Goal: Information Seeking & Learning: Learn about a topic

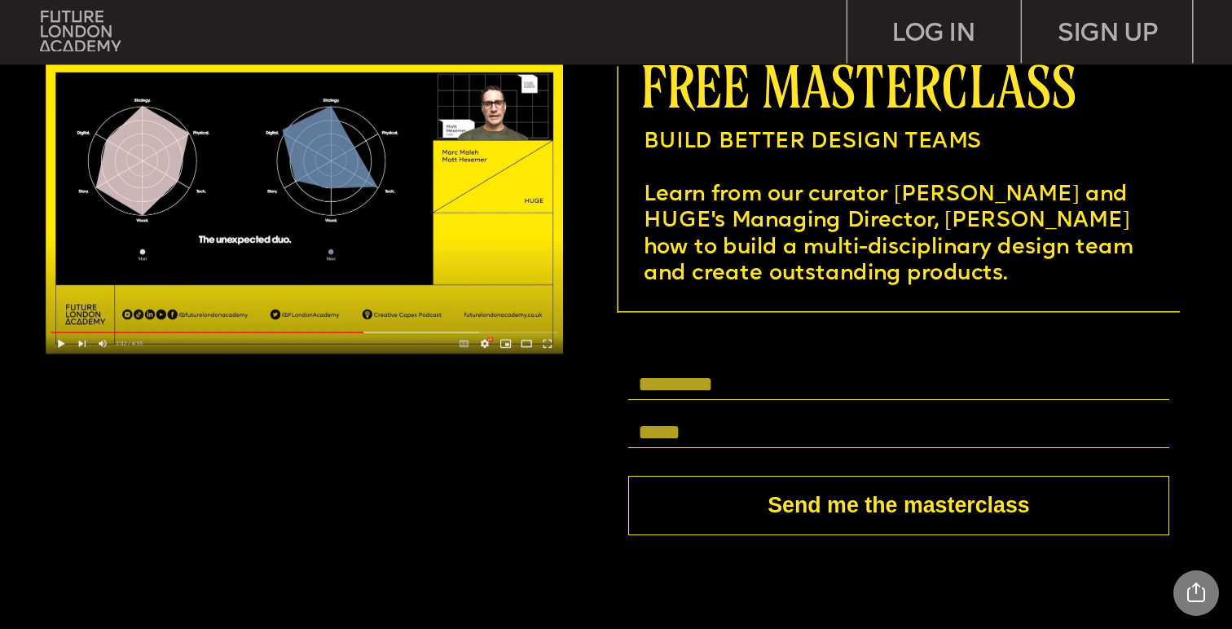
scroll to position [4697, 0]
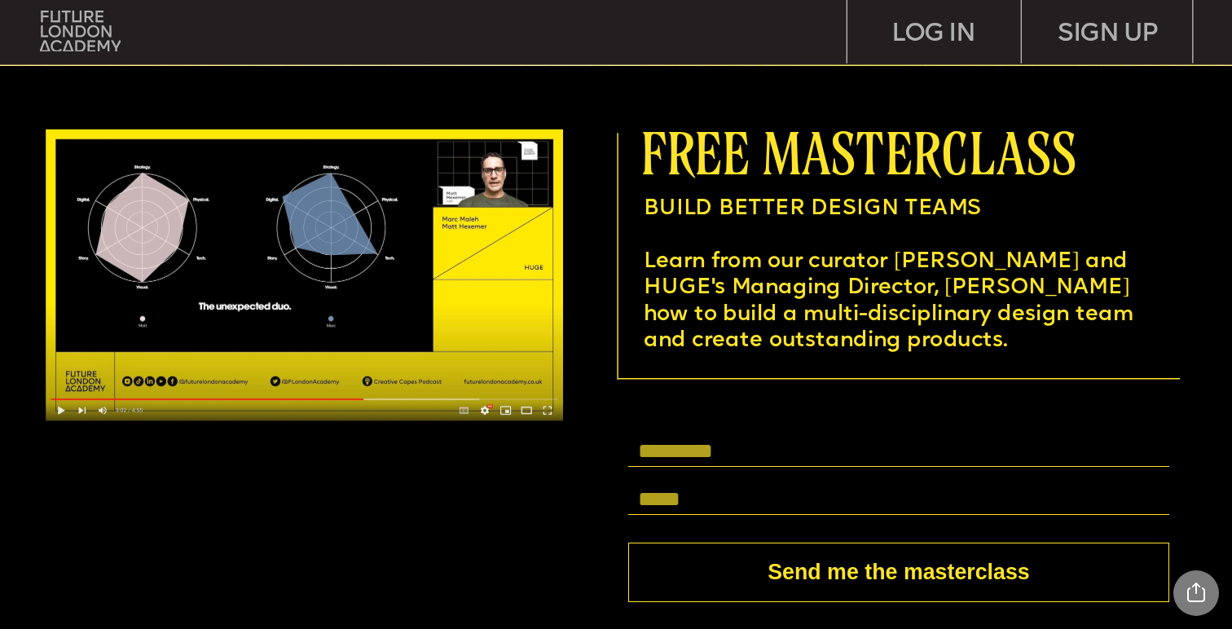
click at [420, 502] on div at bounding box center [616, 384] width 1237 height 636
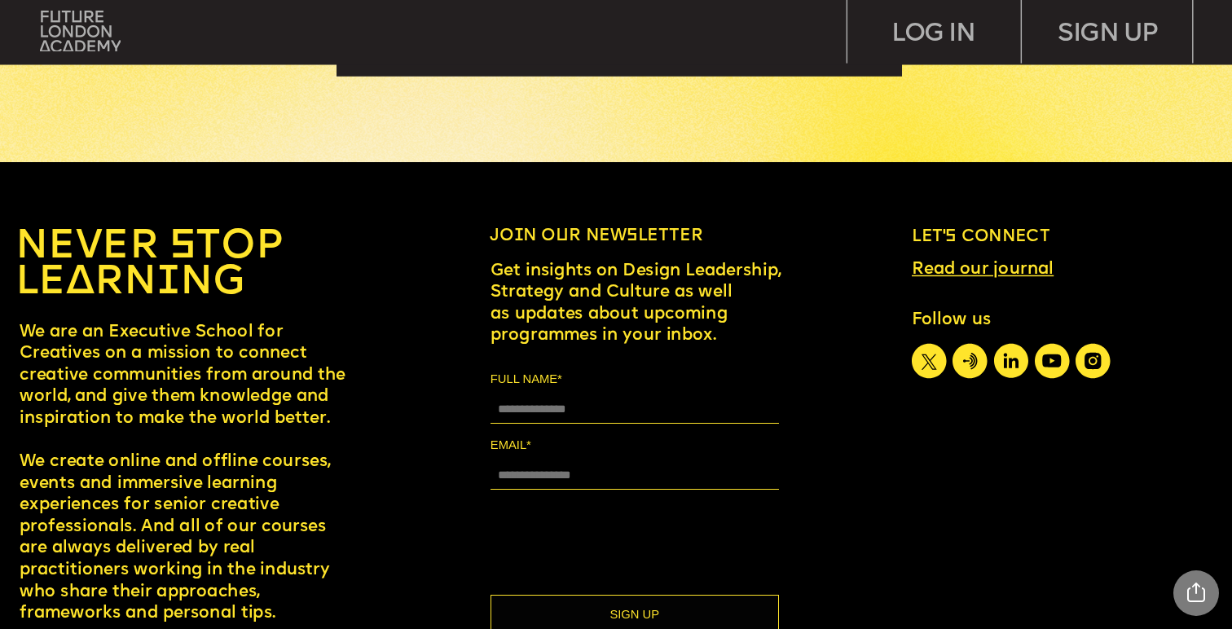
scroll to position [7760, 0]
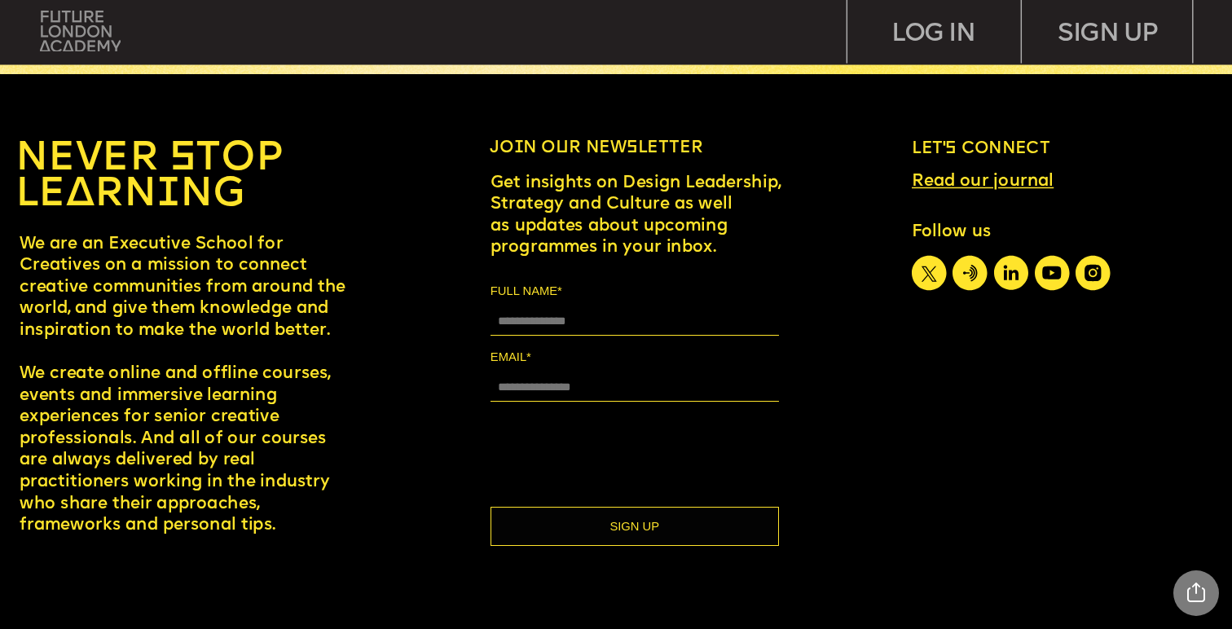
click at [69, 24] on img at bounding box center [80, 31] width 81 height 41
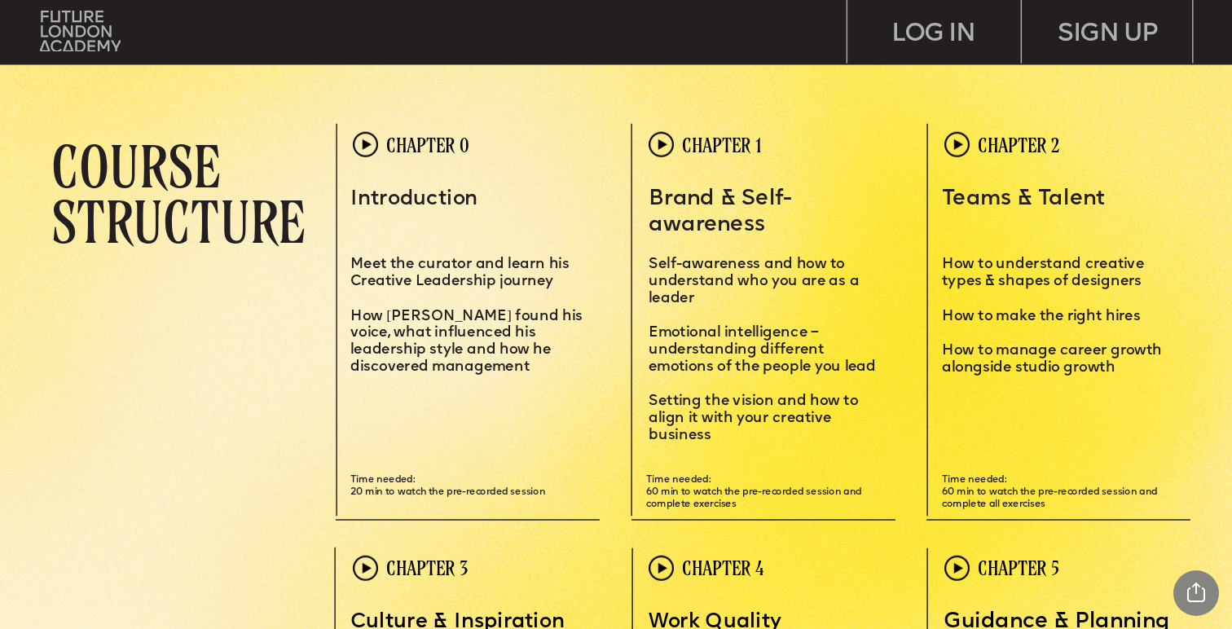
scroll to position [3456, 0]
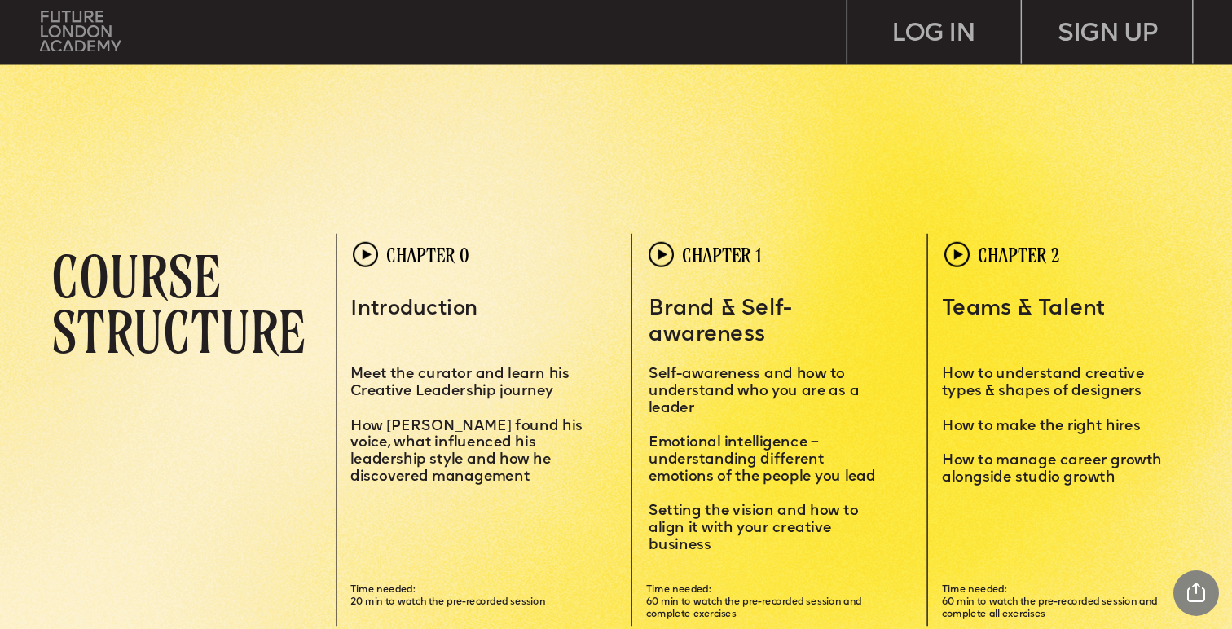
click at [69, 47] on img at bounding box center [80, 31] width 81 height 41
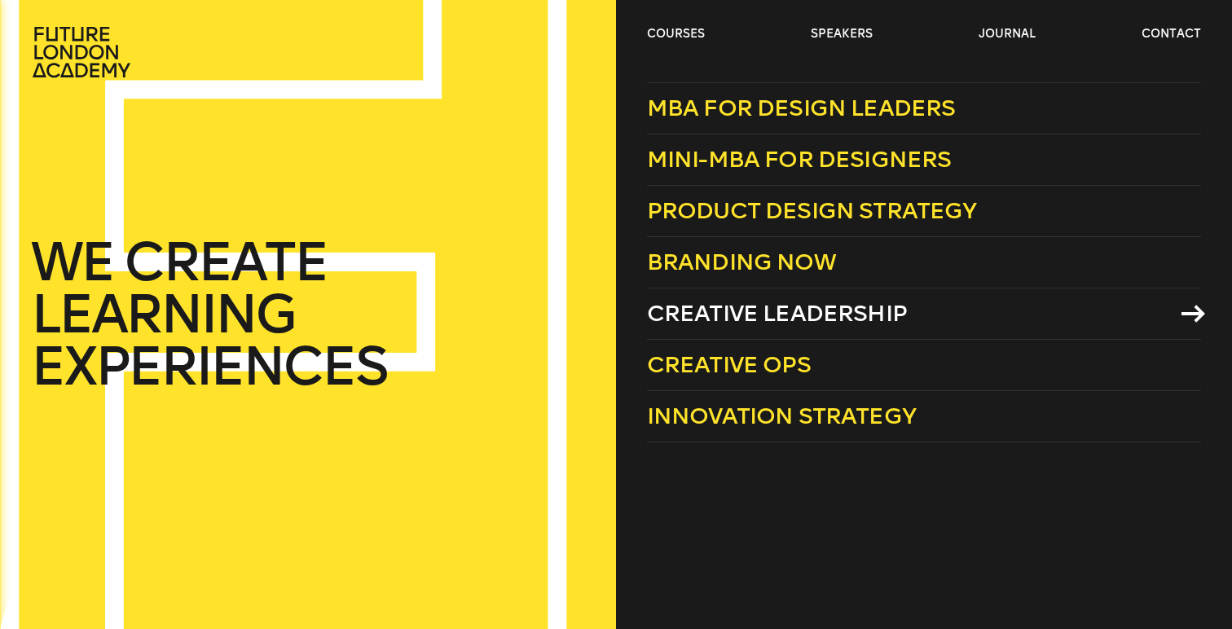
click at [721, 308] on span "Creative Leadership" at bounding box center [777, 313] width 260 height 27
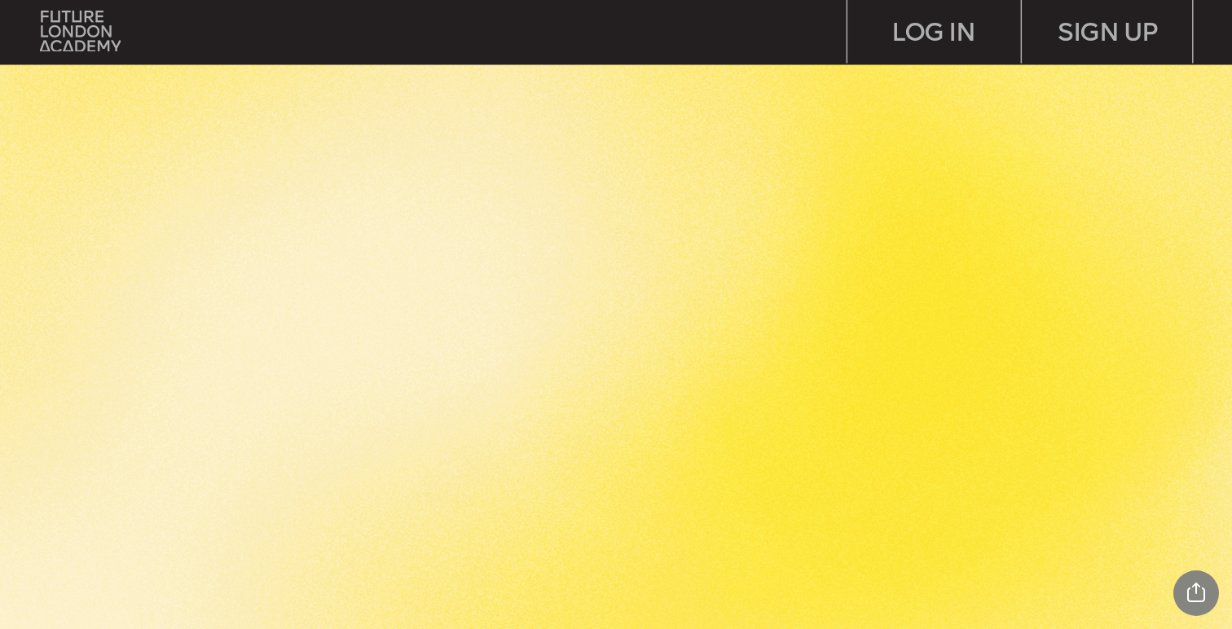
scroll to position [780, 0]
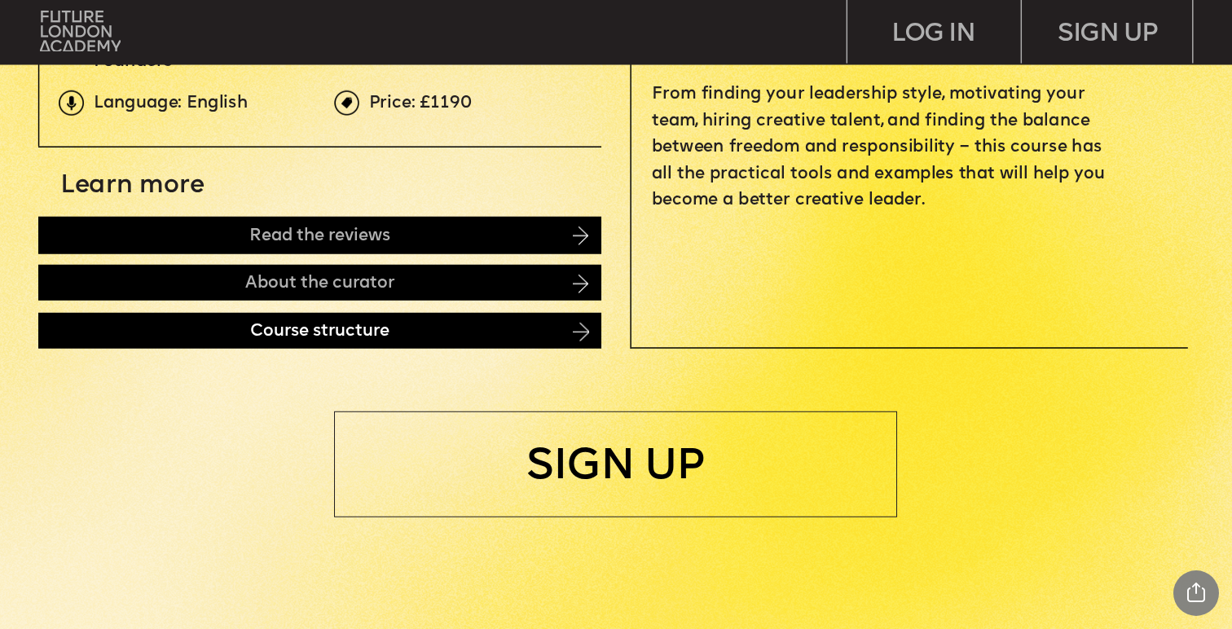
click at [514, 327] on div "Course structure" at bounding box center [319, 331] width 563 height 36
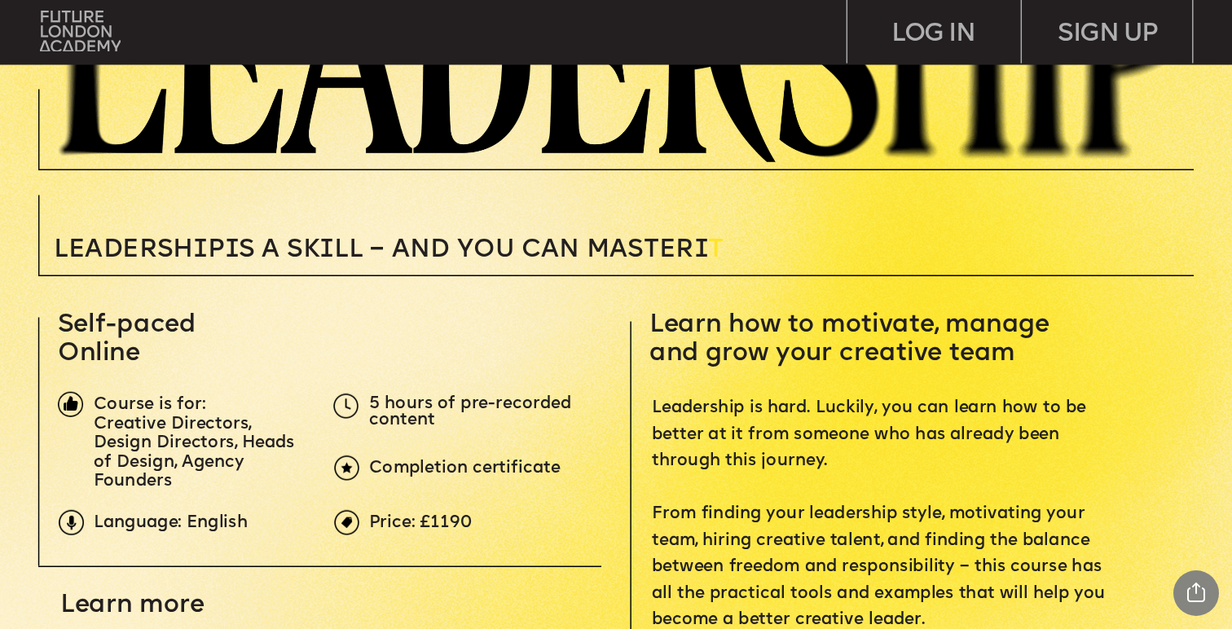
scroll to position [0, 0]
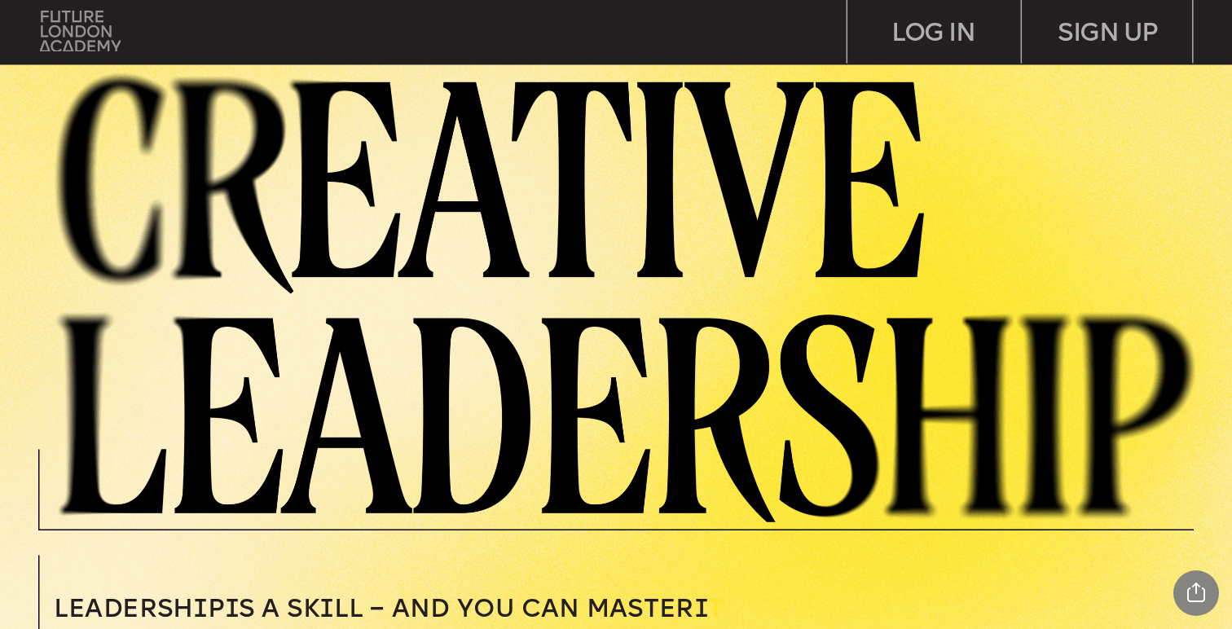
click at [63, 23] on img at bounding box center [80, 31] width 81 height 41
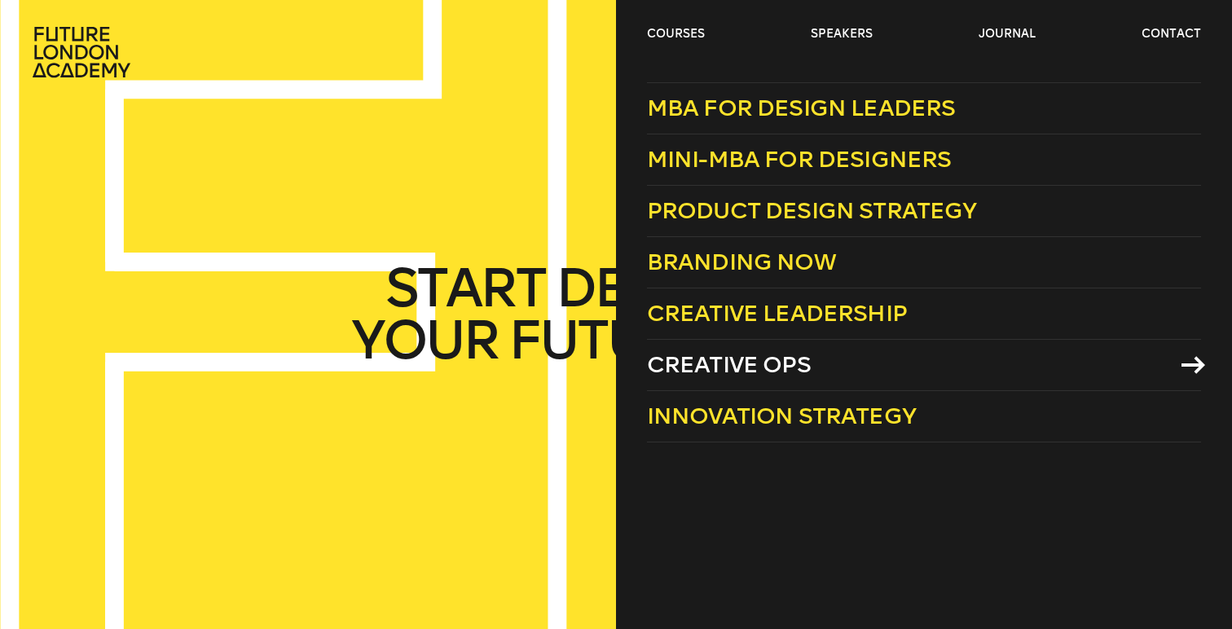
click at [770, 357] on span "Creative Ops" at bounding box center [729, 364] width 164 height 27
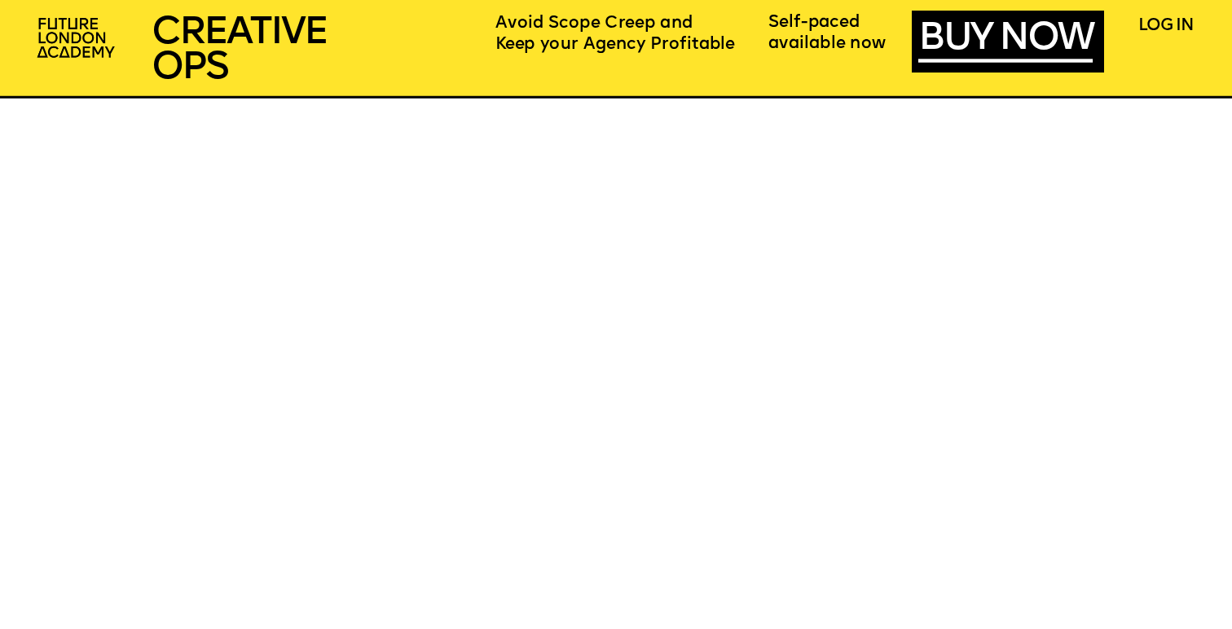
scroll to position [6912, 0]
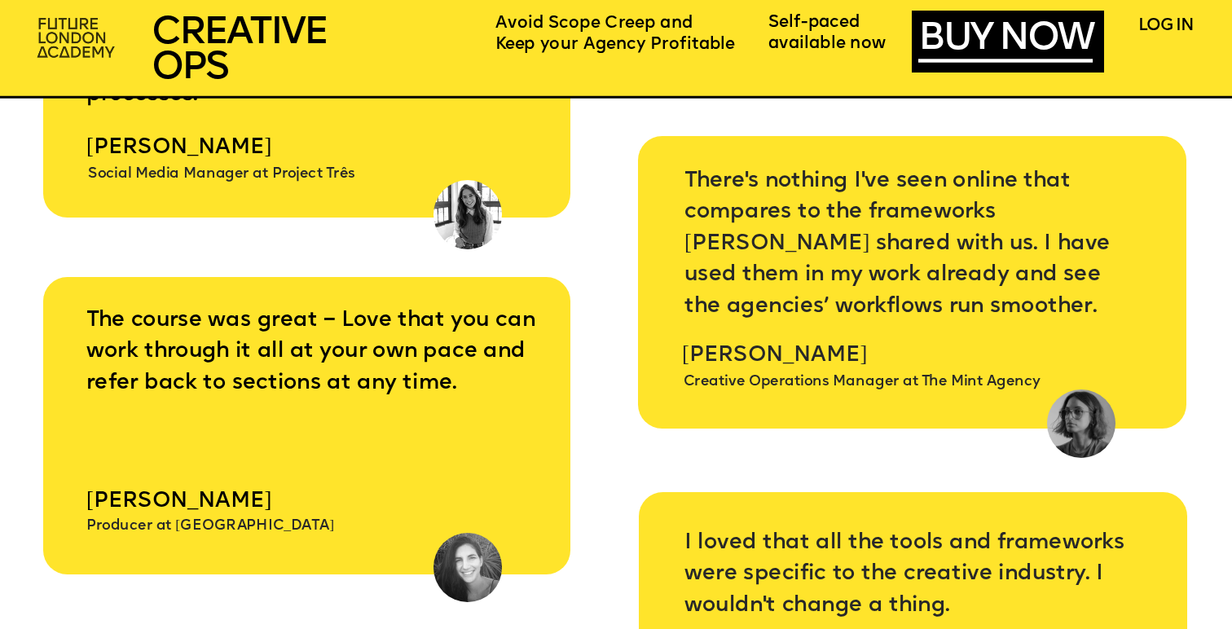
click at [65, 42] on img at bounding box center [77, 39] width 95 height 56
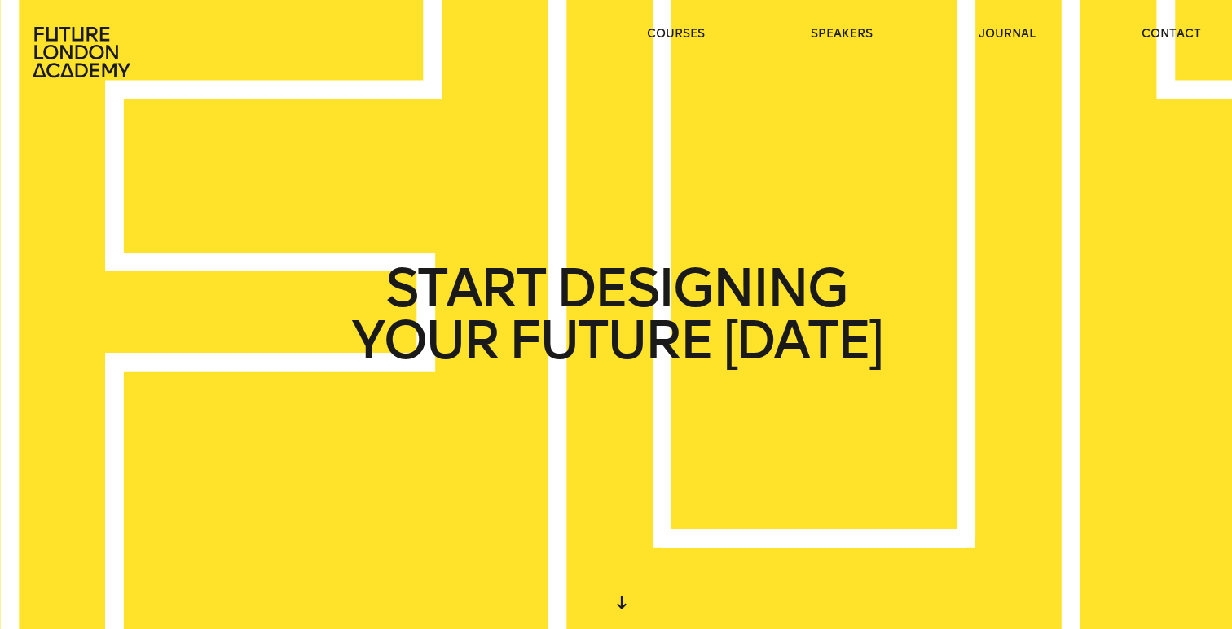
click at [257, 167] on div "START DESIGNING YOUR FUTURE [DATE]" at bounding box center [616, 314] width 1232 height 629
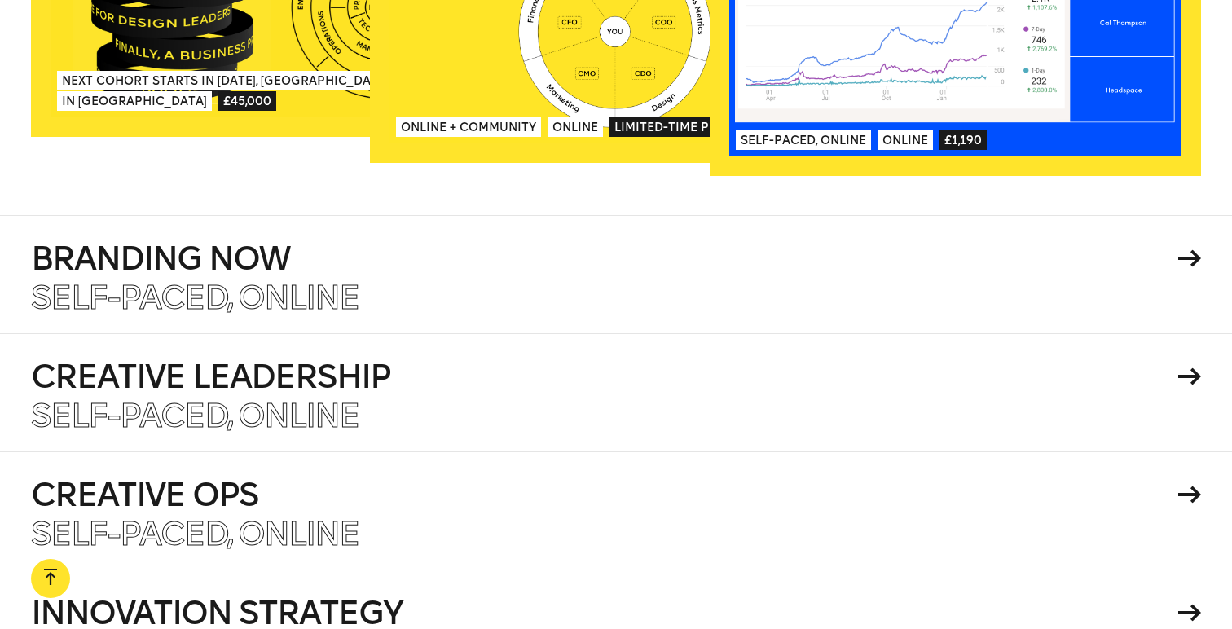
scroll to position [2728, 0]
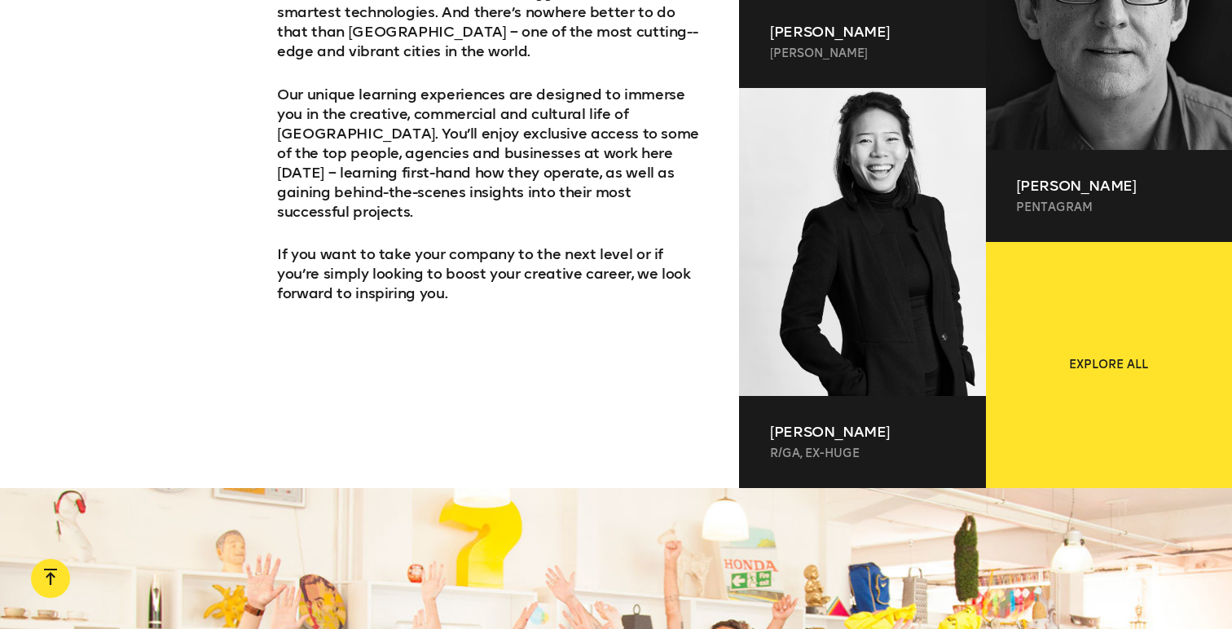
scroll to position [1230, 0]
